Goal: Transaction & Acquisition: Purchase product/service

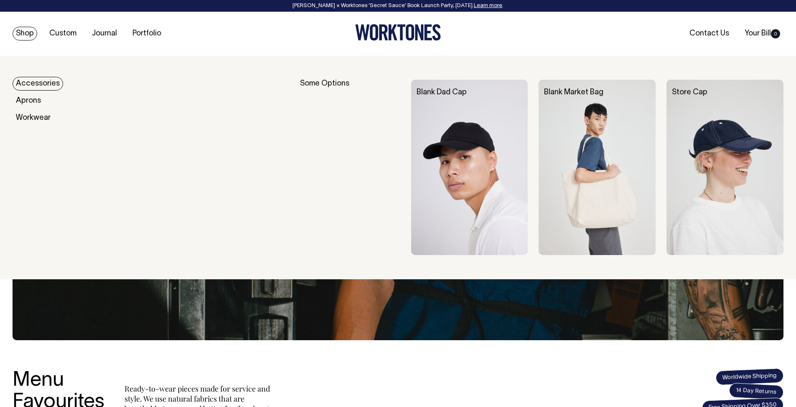
click at [23, 34] on link "Shop" at bounding box center [25, 34] width 25 height 14
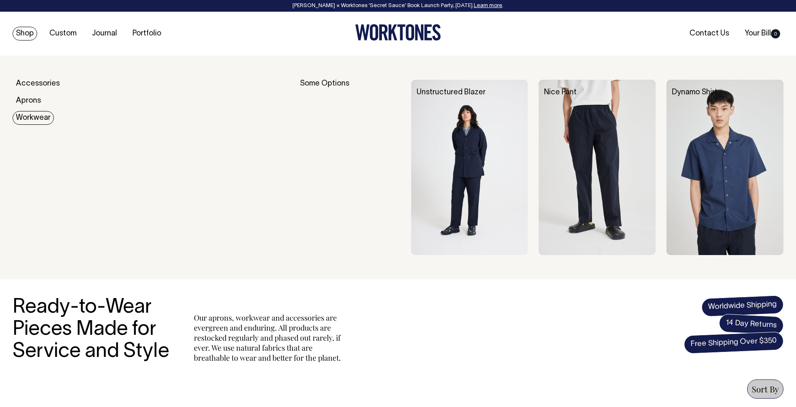
click at [42, 116] on link "Workwear" at bounding box center [33, 118] width 41 height 14
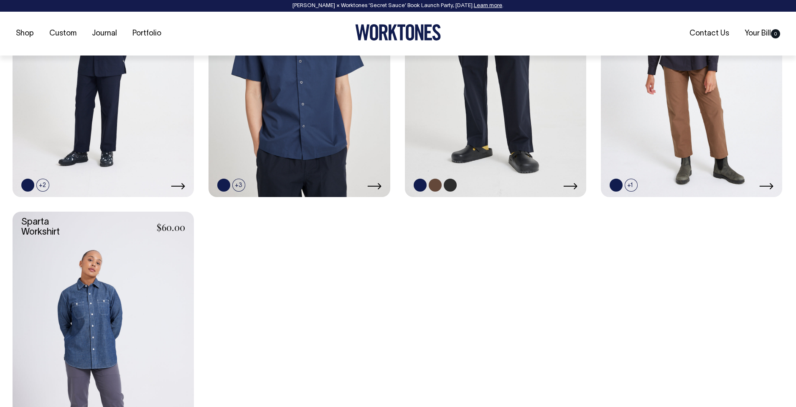
scroll to position [491, 0]
click at [509, 162] on link at bounding box center [495, 60] width 181 height 272
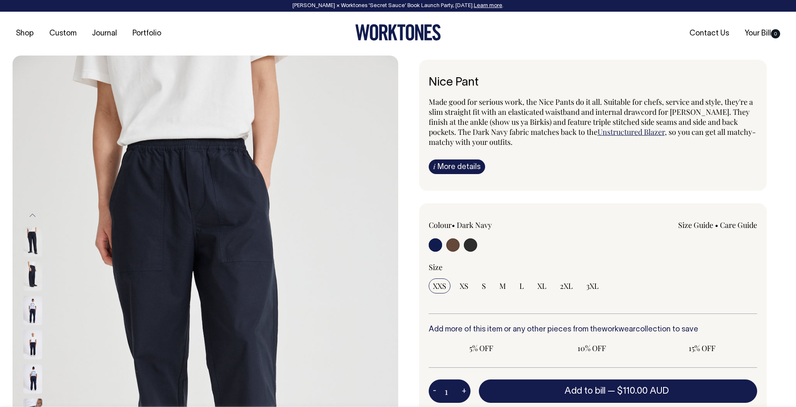
scroll to position [60, 0]
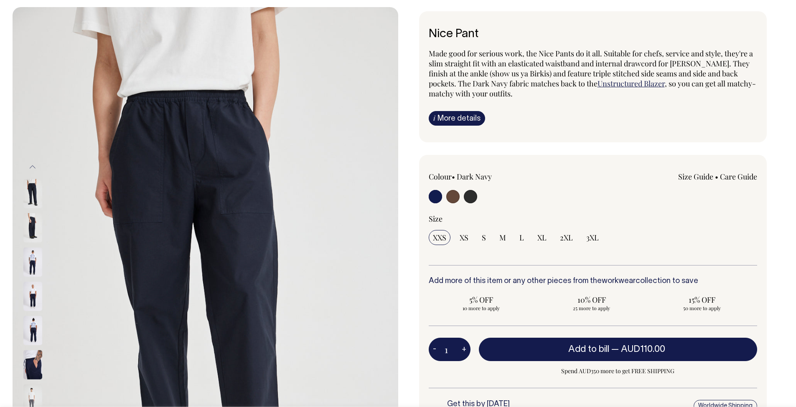
scroll to position [48, 0]
click at [32, 229] on img at bounding box center [32, 227] width 19 height 29
click at [26, 272] on img at bounding box center [32, 262] width 19 height 29
click at [31, 301] on img at bounding box center [32, 296] width 19 height 29
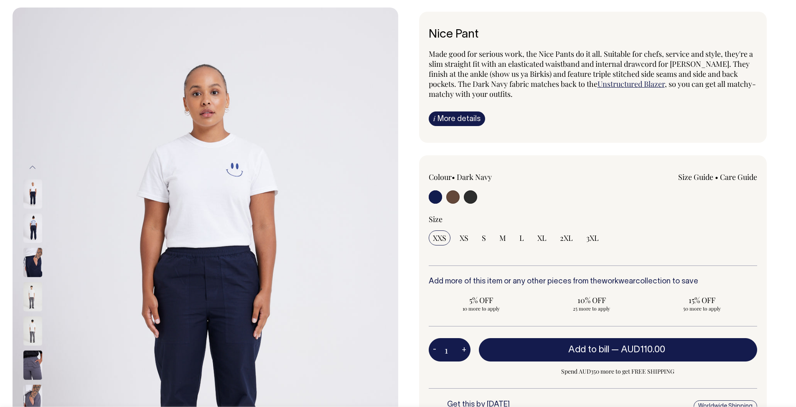
click at [31, 318] on img at bounding box center [32, 330] width 19 height 29
click at [36, 211] on div at bounding box center [44, 228] width 42 height 34
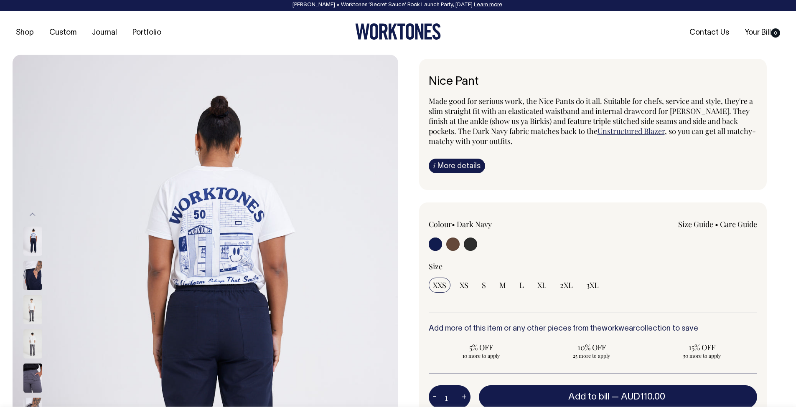
scroll to position [0, 0]
